Goal: Information Seeking & Learning: Learn about a topic

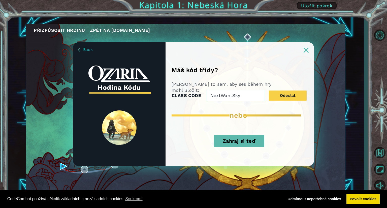
click at [238, 143] on button "Zahraj si teď" at bounding box center [239, 141] width 50 height 13
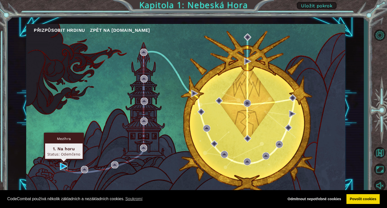
click at [61, 164] on img at bounding box center [63, 166] width 7 height 7
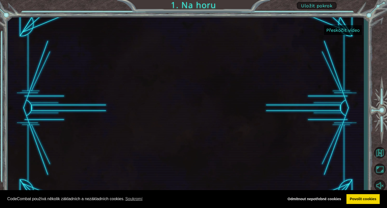
click at [345, 32] on button "Přeskočit video" at bounding box center [343, 30] width 38 height 10
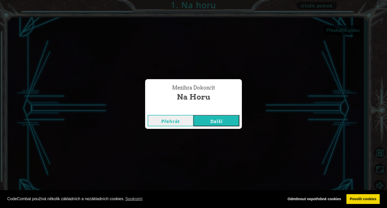
click at [209, 119] on button "Další" at bounding box center [217, 120] width 46 height 11
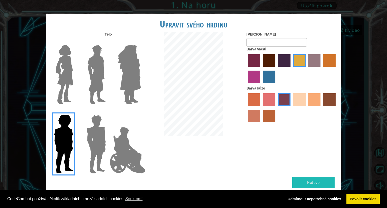
click at [94, 139] on img at bounding box center [95, 143] width 23 height 63
click at [108, 111] on input "Hero Garnet" at bounding box center [108, 111] width 0 height 0
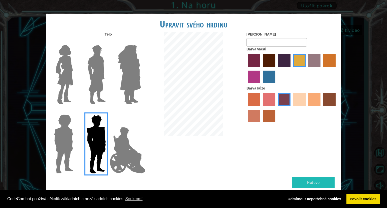
click at [114, 153] on img at bounding box center [128, 150] width 40 height 50
click at [141, 111] on input "Hero Jamie" at bounding box center [141, 111] width 0 height 0
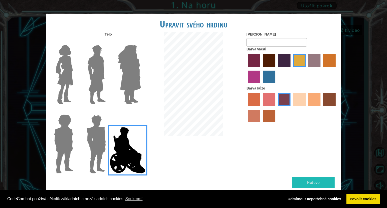
click at [119, 92] on img at bounding box center [129, 74] width 27 height 63
click at [141, 42] on input "Hero Amethyst" at bounding box center [141, 42] width 0 height 0
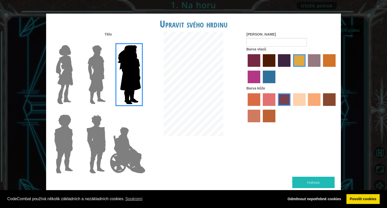
click at [108, 77] on img at bounding box center [97, 74] width 22 height 63
click at [108, 42] on input "Hero Lars" at bounding box center [108, 42] width 0 height 0
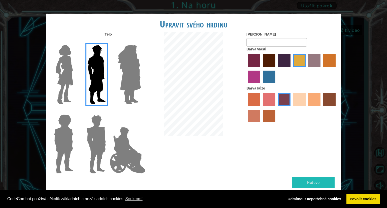
click at [77, 72] on div at bounding box center [62, 72] width 33 height 69
click at [71, 76] on img at bounding box center [64, 74] width 21 height 63
click at [75, 42] on input "Hero Connie" at bounding box center [75, 42] width 0 height 0
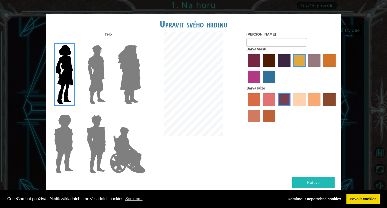
click at [119, 76] on img at bounding box center [129, 74] width 27 height 63
click at [141, 42] on input "Hero Amethyst" at bounding box center [141, 42] width 0 height 0
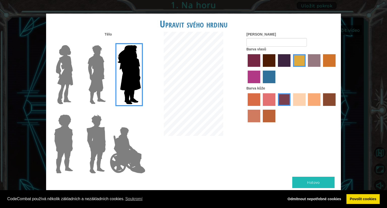
click at [301, 101] on label "sandy beach skin color" at bounding box center [299, 99] width 13 height 13
click at [292, 108] on input "sandy beach skin color" at bounding box center [292, 108] width 0 height 0
click at [287, 63] on label "hot purple hair color" at bounding box center [284, 60] width 13 height 13
click at [276, 69] on input "hot purple hair color" at bounding box center [276, 69] width 0 height 0
click at [270, 61] on label "maroon hair color" at bounding box center [269, 60] width 13 height 13
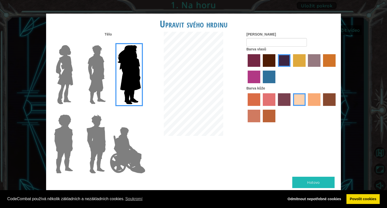
click at [261, 69] on input "maroon hair color" at bounding box center [261, 69] width 0 height 0
click at [270, 41] on input "[PERSON_NAME]" at bounding box center [277, 42] width 61 height 9
type input "Ni"
click at [315, 186] on button "Hotovo" at bounding box center [314, 182] width 42 height 11
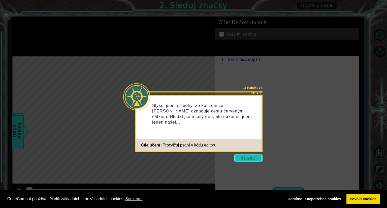
click at [249, 158] on button "Start" at bounding box center [248, 158] width 29 height 8
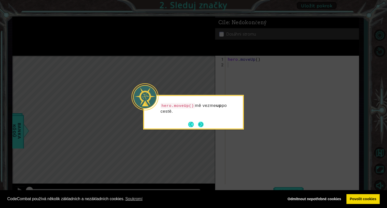
click at [202, 124] on button "Next" at bounding box center [201, 125] width 8 height 8
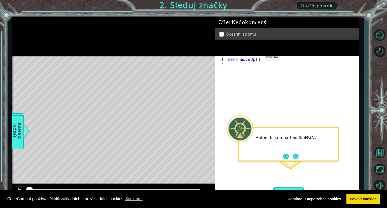
click at [257, 60] on div "hero . moveUp ( )" at bounding box center [294, 128] width 134 height 144
type textarea "hero.moveUp(2)"
click at [297, 155] on button "Next" at bounding box center [296, 156] width 8 height 8
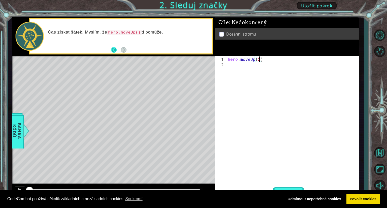
click at [116, 50] on button "Back" at bounding box center [116, 50] width 10 height 6
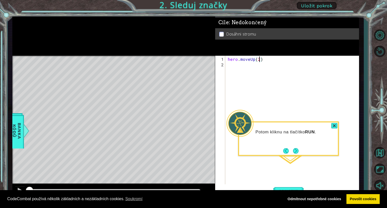
click at [295, 150] on button "Next" at bounding box center [296, 150] width 9 height 9
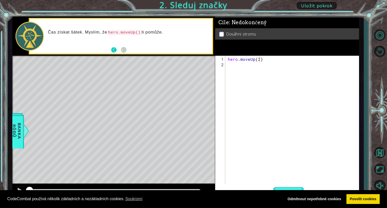
click at [111, 48] on button "Back" at bounding box center [116, 50] width 10 height 6
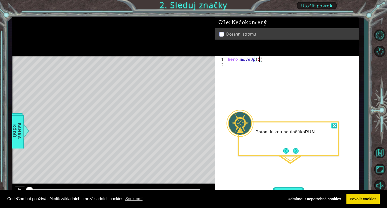
click at [336, 126] on div at bounding box center [335, 126] width 6 height 6
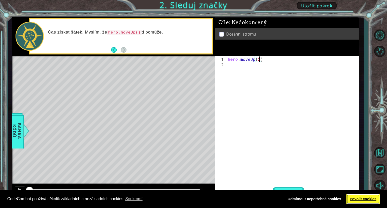
click at [362, 196] on link "Povolit cookies" at bounding box center [364, 199] width 34 height 10
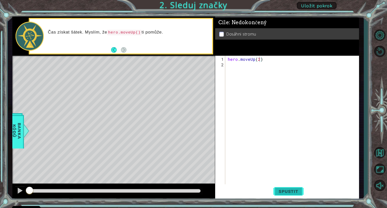
click at [285, 188] on button "Spustit" at bounding box center [289, 191] width 30 height 14
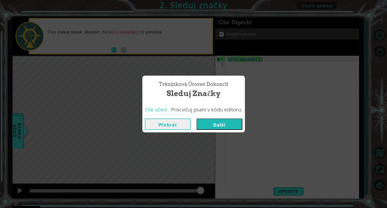
click at [209, 122] on button "Další" at bounding box center [220, 124] width 46 height 11
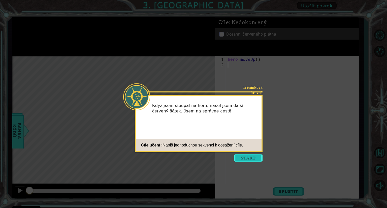
click at [247, 159] on button "Start" at bounding box center [248, 158] width 29 height 8
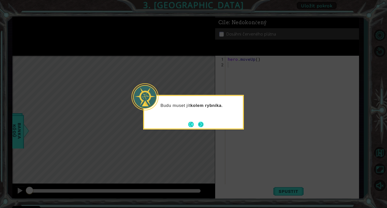
click at [202, 124] on button "Next" at bounding box center [200, 124] width 9 height 9
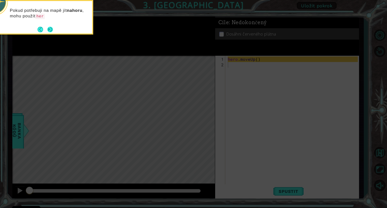
click at [51, 30] on button "Next" at bounding box center [50, 29] width 6 height 6
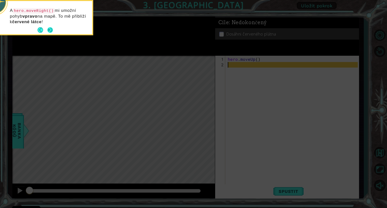
click at [49, 28] on button "Next" at bounding box center [50, 29] width 9 height 9
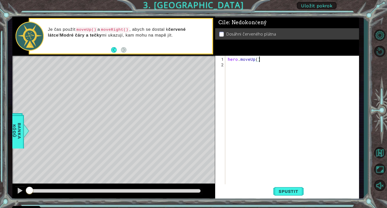
click at [263, 59] on div "hero . moveUp ( )" at bounding box center [294, 128] width 134 height 144
type textarea "hero.moveUp()"
drag, startPoint x: 262, startPoint y: 60, endPoint x: 226, endPoint y: 60, distance: 36.6
click at [226, 60] on div "hero.moveUp() 1 2 hero . moveUp ( ) ההההההההההההההההההההההההההההההההההההההההההה…" at bounding box center [286, 122] width 143 height 133
click at [244, 68] on div "hero . moveUp ( )" at bounding box center [294, 128] width 134 height 144
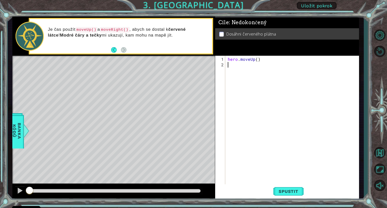
paste textarea "hero.moveUp()"
click at [254, 65] on div "hero . moveUp ( ) hero . moveUp ( )" at bounding box center [294, 125] width 134 height 139
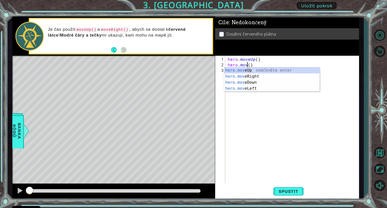
scroll to position [0, 1]
click at [257, 78] on div "hero.move Up zmáčkněte enter hero.move Right zmáčkněte enter hero.move Down zmá…" at bounding box center [271, 85] width 95 height 36
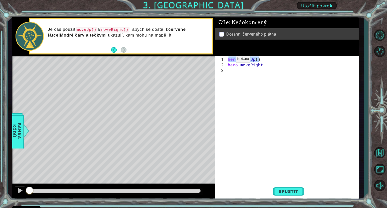
drag, startPoint x: 266, startPoint y: 60, endPoint x: 226, endPoint y: 61, distance: 39.6
click at [226, 61] on div "hero.moveRight 1 2 3 hero . moveUp ( ) hero . moveRight ההההההההההההההההההההההה…" at bounding box center [286, 120] width 143 height 128
type textarea "hero.moveUp()"
click at [235, 68] on div "hero . moveUp ( ) hero . moveRight" at bounding box center [294, 125] width 134 height 139
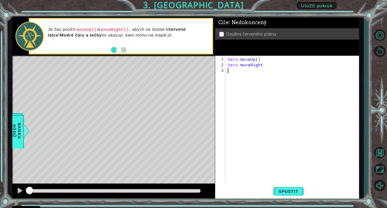
paste textarea "hero.moveUp()"
drag, startPoint x: 264, startPoint y: 64, endPoint x: 259, endPoint y: 65, distance: 4.6
click at [259, 65] on div "hero . moveUp ( ) hero . moveRight hero . moveUp ( )" at bounding box center [294, 125] width 134 height 139
click at [256, 70] on div "hero . moveUp ( ) hero . moveRight hero . moveUp ( )" at bounding box center [294, 125] width 134 height 139
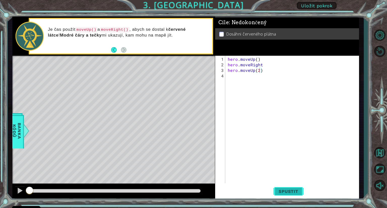
click at [294, 192] on span "Spustit" at bounding box center [289, 191] width 30 height 5
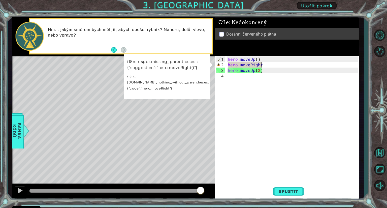
click at [264, 65] on div "hero . moveUp ( ) hero . moveRight hero . moveUp ( 2 )" at bounding box center [294, 125] width 134 height 139
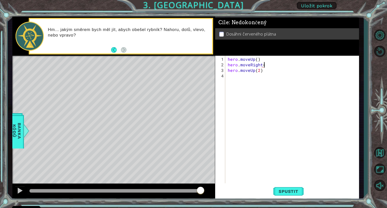
scroll to position [0, 2]
type textarea "hero.moveRight()"
click at [296, 188] on button "Spustit" at bounding box center [289, 191] width 30 height 14
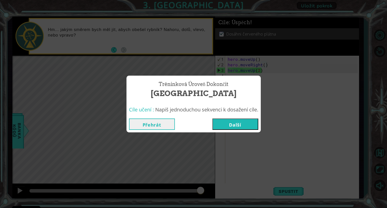
click at [235, 125] on button "Další" at bounding box center [236, 124] width 46 height 11
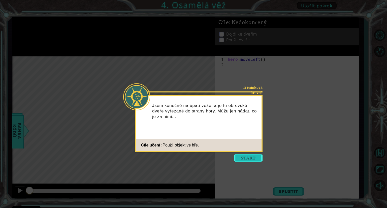
click at [256, 158] on button "Start" at bounding box center [248, 158] width 29 height 8
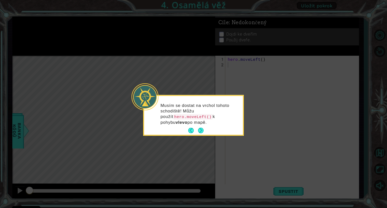
click at [201, 125] on p "Musím se dostat na vrchol tohoto schodiště! Můžu použít hero.moveLeft() k pohyb…" at bounding box center [200, 114] width 79 height 22
click at [202, 130] on button "Next" at bounding box center [200, 130] width 9 height 9
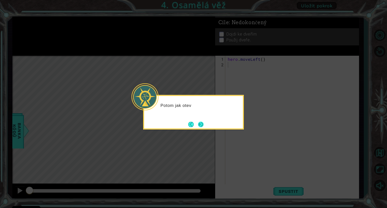
click at [201, 123] on button "Next" at bounding box center [201, 125] width 6 height 6
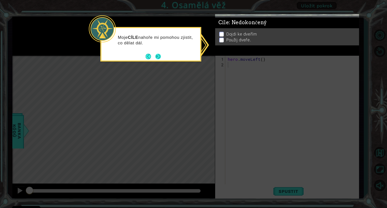
click at [159, 57] on button "Next" at bounding box center [158, 56] width 7 height 7
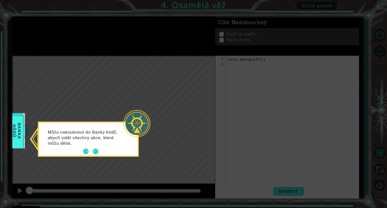
click at [95, 151] on button "Next" at bounding box center [96, 151] width 8 height 8
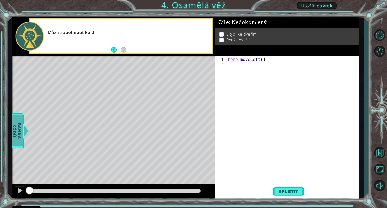
click at [20, 137] on span "Banka Kódů" at bounding box center [19, 130] width 13 height 31
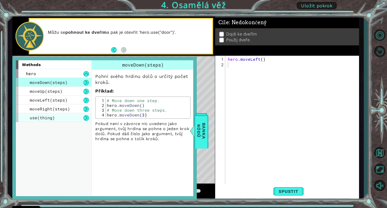
click at [63, 119] on div "use(thing)" at bounding box center [54, 117] width 76 height 9
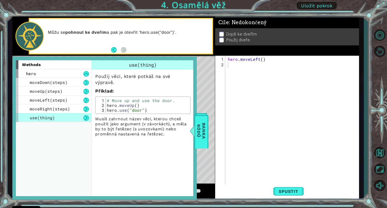
drag, startPoint x: 54, startPoint y: 117, endPoint x: 280, endPoint y: 90, distance: 227.9
click at [280, 90] on div "1 ההההההההההההההההההההההההההההההההההההההההההההההההההההההההההההההההההההההההההההה…" at bounding box center [185, 108] width 347 height 183
click at [261, 102] on div "hero . moveLeft ( )" at bounding box center [294, 128] width 134 height 144
click at [199, 125] on span "Banka Kódů" at bounding box center [201, 130] width 13 height 31
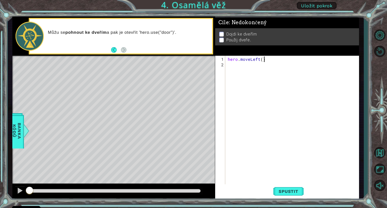
click at [263, 59] on div "hero . moveLeft ( )" at bounding box center [294, 128] width 134 height 144
click at [262, 59] on div "hero . moveLeft ( )" at bounding box center [294, 128] width 134 height 144
type textarea "hero.moveLeft(2)"
drag, startPoint x: 277, startPoint y: 59, endPoint x: 222, endPoint y: 60, distance: 54.8
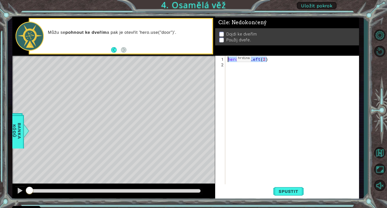
click at [222, 60] on div "hero.moveLeft(2) 1 2 hero . moveLeft ( 2 ) הההההההההההההההההההההההההההההההההההה…" at bounding box center [286, 122] width 143 height 133
click at [230, 65] on div "hero . moveLeft ( 2 )" at bounding box center [294, 128] width 134 height 144
paste textarea "hero.moveLeft(2)"
click at [259, 66] on div "hero . moveLeft ( 2 ) hero . moveLeft ( 2 )" at bounding box center [294, 125] width 134 height 139
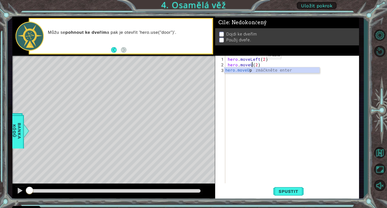
type textarea "hero.moveUp(2)"
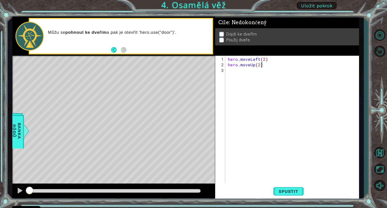
click at [266, 66] on div "hero . moveLeft ( 2 ) hero . moveUp ( 2 )" at bounding box center [294, 125] width 134 height 139
click at [258, 71] on div "hero . moveLeft ( 2 ) hero . moveUp ( 2 )" at bounding box center [294, 125] width 134 height 139
paste textarea "hero.moveLeft(2)"
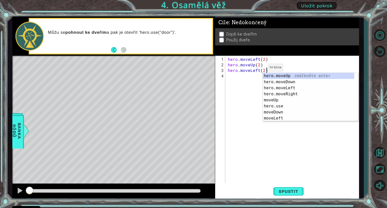
click at [259, 69] on div "hero . moveLeft ( 2 ) hero . moveUp ( 2 ) hero . moveLeft ( 2 )" at bounding box center [294, 125] width 134 height 139
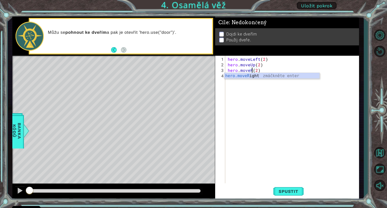
scroll to position [0, 2]
click at [265, 74] on div "hero.moveR ight zmáčkněte enter" at bounding box center [271, 82] width 95 height 18
type textarea "hero.moveRight()(2)"
click at [275, 72] on div "hero . moveLeft ( 2 ) hero . moveUp ( 2 ) hero . moveRight ( ) ( 2 )" at bounding box center [294, 125] width 134 height 139
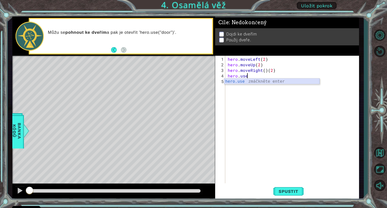
click at [264, 81] on div "hero.use zmáčkněte enter" at bounding box center [271, 87] width 95 height 18
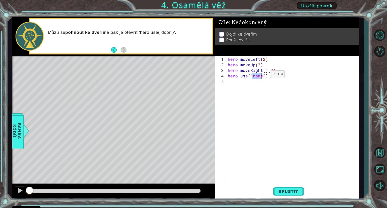
click at [262, 76] on div "hero . moveLeft ( 2 ) hero . moveUp ( 2 ) hero . moveRight ( ) ( 2 ) hero . use…" at bounding box center [292, 120] width 131 height 128
click at [18, 133] on span "Banka Kódů" at bounding box center [16, 130] width 13 height 31
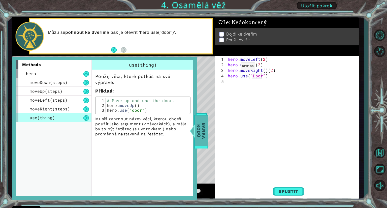
click at [195, 125] on div at bounding box center [192, 130] width 6 height 15
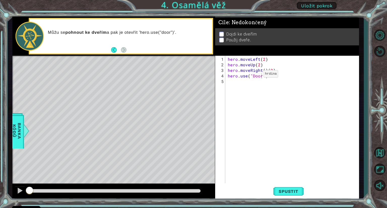
click at [255, 76] on div "hero . moveLeft ( 2 ) hero . moveUp ( 2 ) hero . moveRight ( ) ( 2 ) hero . use…" at bounding box center [294, 125] width 134 height 139
click at [299, 193] on span "Spustit" at bounding box center [289, 191] width 30 height 5
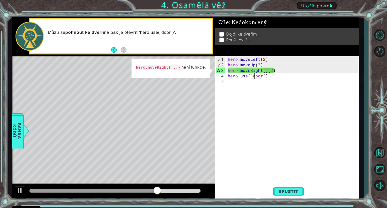
click at [277, 72] on div "hero . moveLeft ( 2 ) hero . moveUp ( 2 ) hero . moveRight ( ) ( 2 ) hero . use…" at bounding box center [294, 125] width 134 height 139
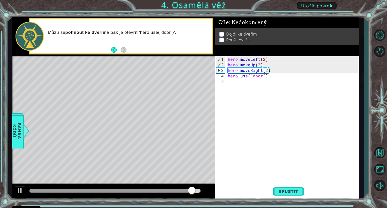
scroll to position [0, 2]
type textarea "hero.moveRight(2)"
click at [295, 190] on span "Spustit" at bounding box center [289, 191] width 30 height 5
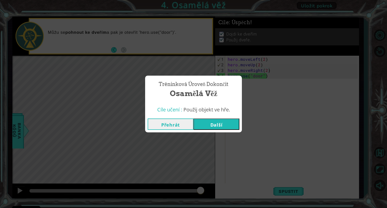
click at [219, 124] on button "Další" at bounding box center [217, 124] width 46 height 11
